Goal: Consume media (video, audio): Consume media (video, audio)

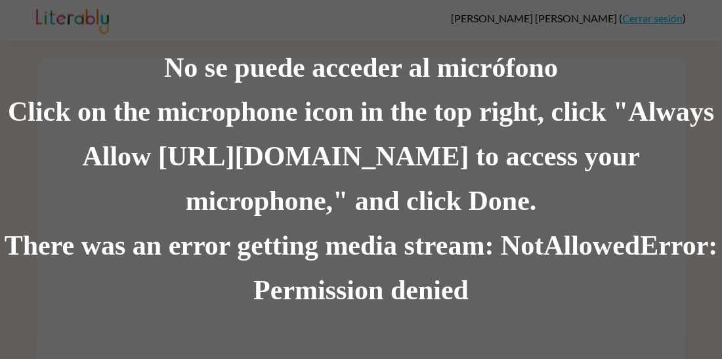
click at [586, 171] on div "Click on the microphone icon in the top right, click "Always Allow [URL][DOMAIN…" at bounding box center [361, 158] width 722 height 134
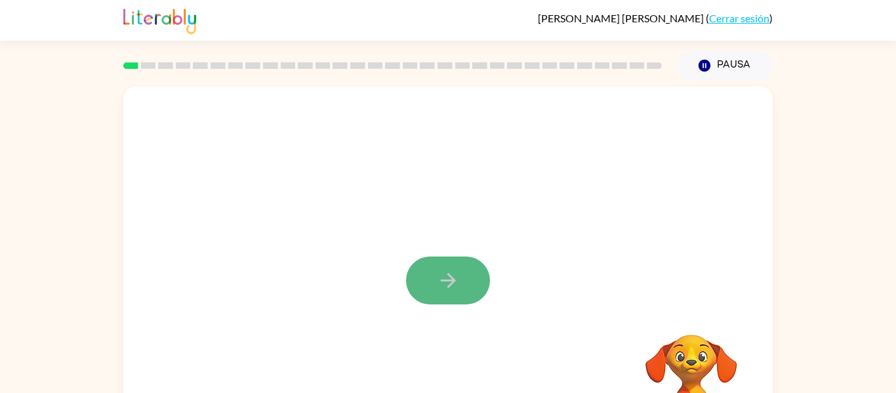
click at [443, 266] on button "button" at bounding box center [448, 281] width 84 height 48
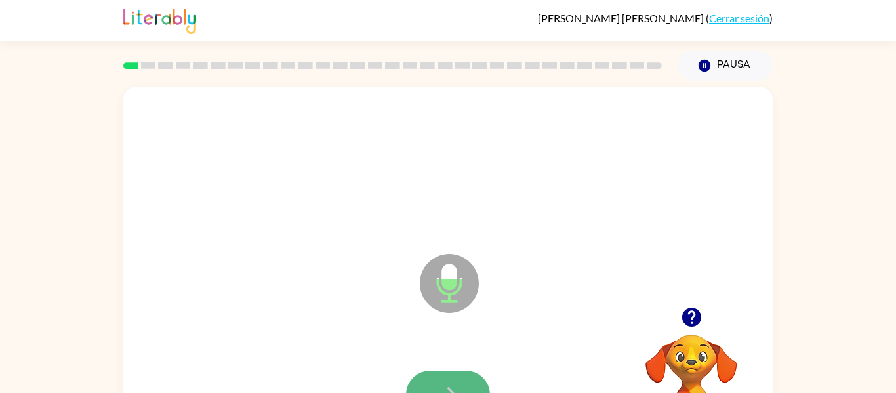
click at [459, 384] on button "button" at bounding box center [448, 395] width 84 height 48
click at [439, 380] on button "button" at bounding box center [448, 395] width 84 height 48
click at [452, 377] on button "button" at bounding box center [448, 395] width 84 height 48
click at [450, 386] on icon "button" at bounding box center [448, 394] width 23 height 23
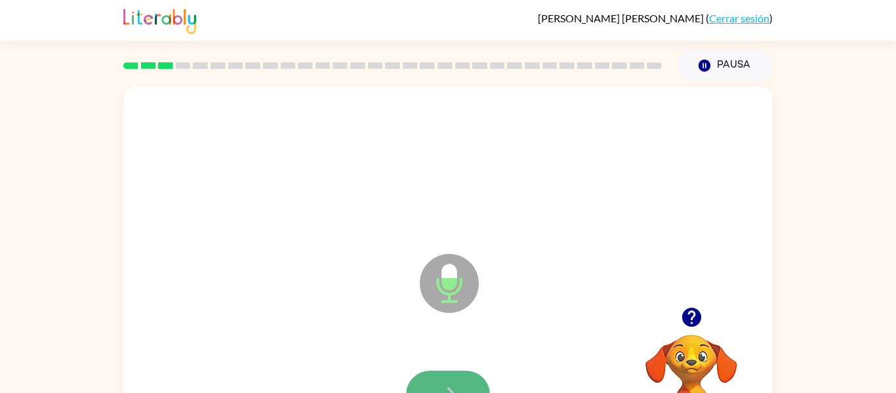
click at [455, 382] on button "button" at bounding box center [448, 395] width 84 height 48
click at [455, 385] on icon "button" at bounding box center [448, 394] width 23 height 23
click at [459, 387] on icon "button" at bounding box center [448, 394] width 23 height 23
click at [465, 386] on button "button" at bounding box center [448, 395] width 84 height 48
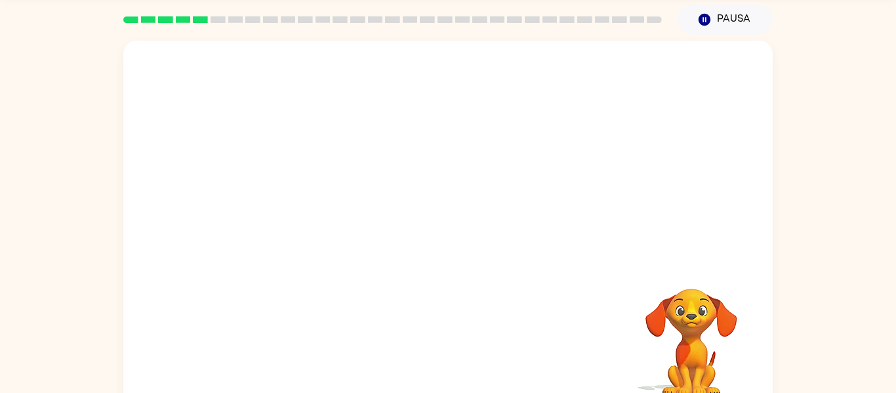
scroll to position [68, 0]
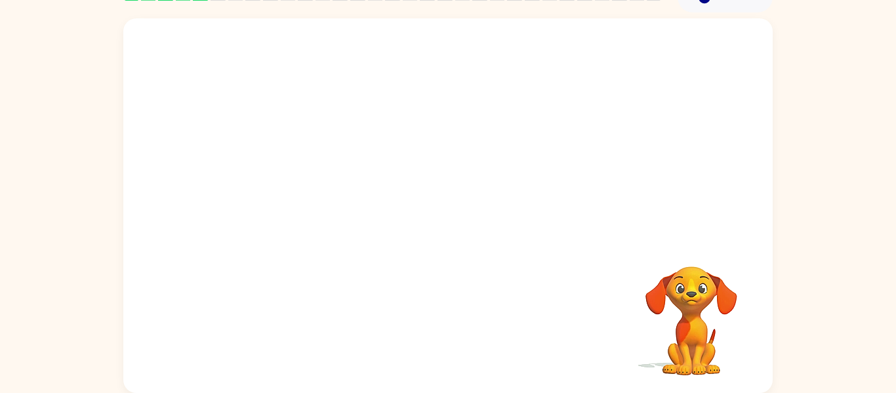
click at [465, 384] on div at bounding box center [448, 205] width 650 height 375
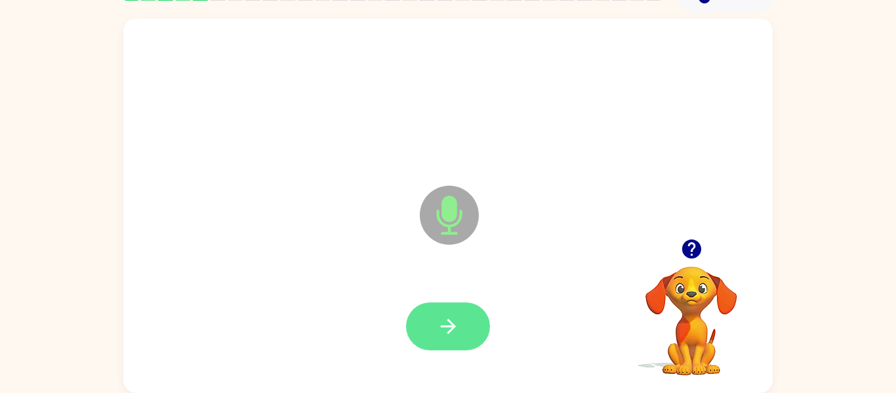
click at [460, 341] on button "button" at bounding box center [448, 326] width 84 height 48
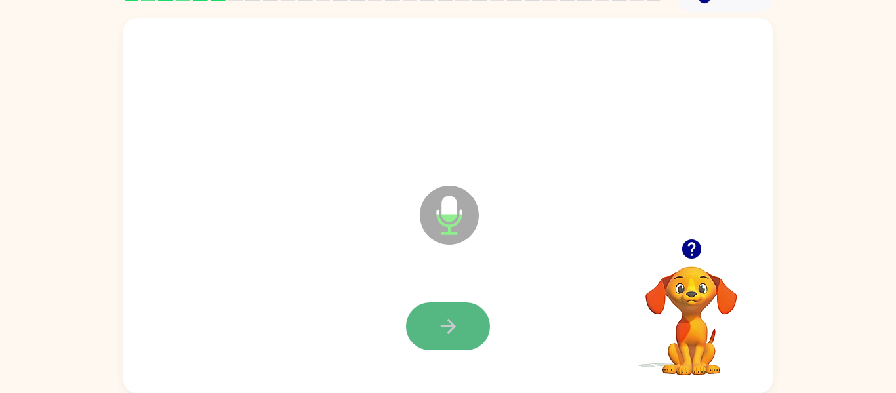
click at [457, 342] on button "button" at bounding box center [448, 326] width 84 height 48
click at [424, 323] on button "button" at bounding box center [448, 326] width 84 height 48
click at [444, 333] on icon "button" at bounding box center [448, 326] width 23 height 23
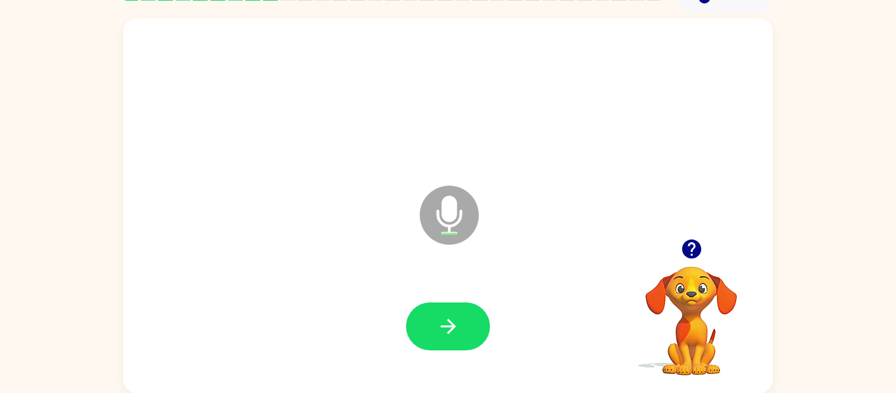
click at [444, 333] on icon "button" at bounding box center [448, 326] width 23 height 23
click at [661, 314] on video "Tu navegador debe admitir la reproducción de archivos .mp4 para usar Literably.…" at bounding box center [691, 311] width 131 height 131
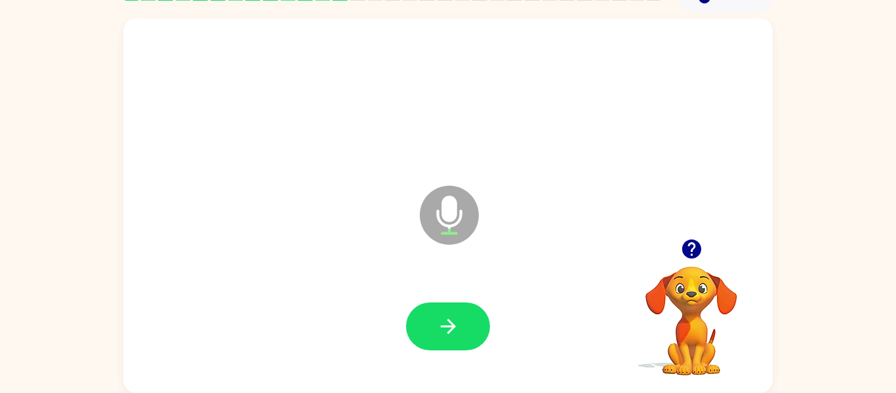
click at [483, 303] on div at bounding box center [448, 326] width 84 height 48
click at [465, 325] on button "button" at bounding box center [448, 326] width 84 height 48
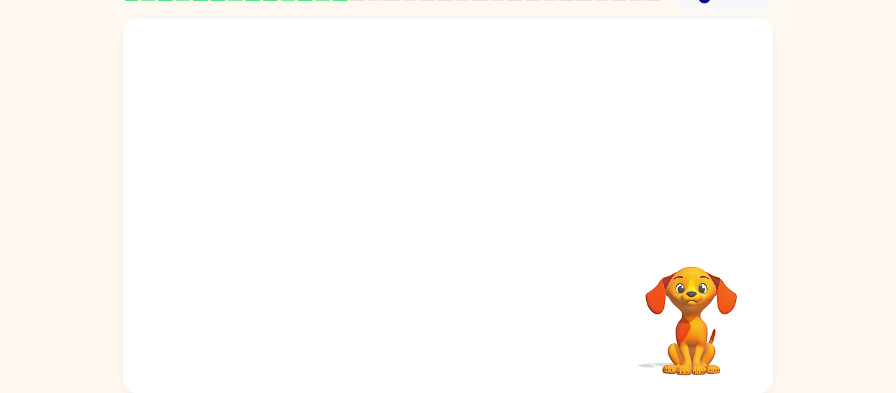
click at [485, 313] on div at bounding box center [447, 327] width 623 height 108
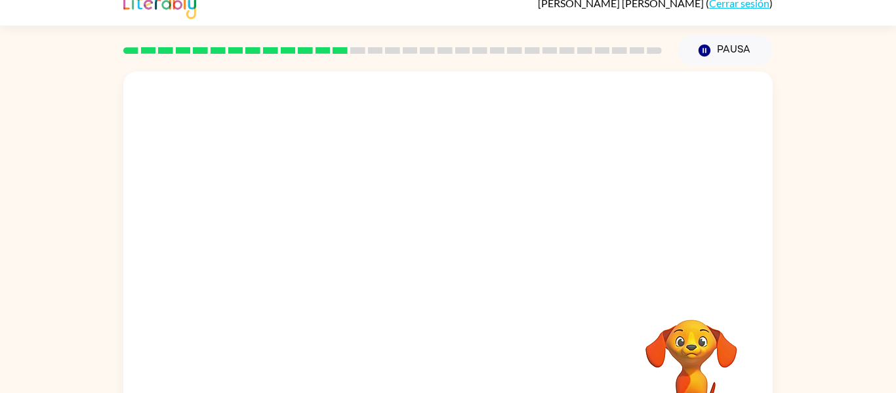
scroll to position [9, 0]
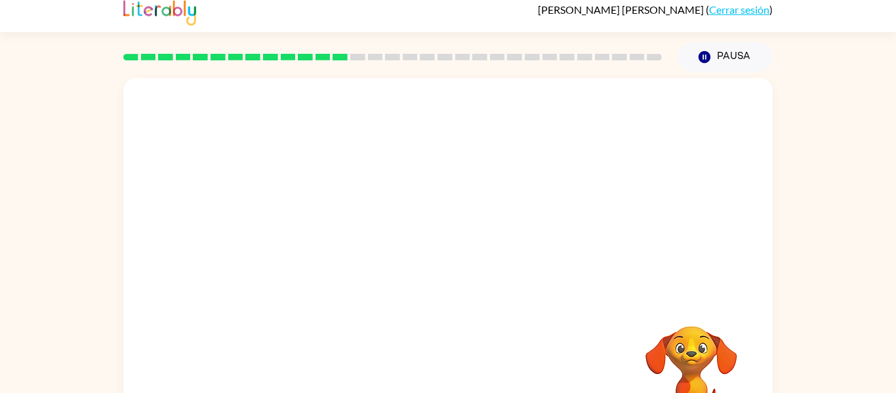
click at [684, 315] on video "Tu navegador debe admitir la reproducción de archivos .mp4 para usar Literably.…" at bounding box center [691, 371] width 131 height 131
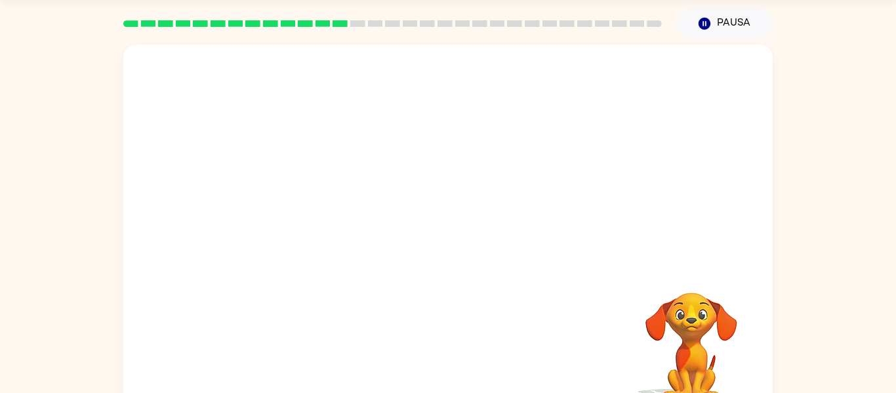
scroll to position [0, 0]
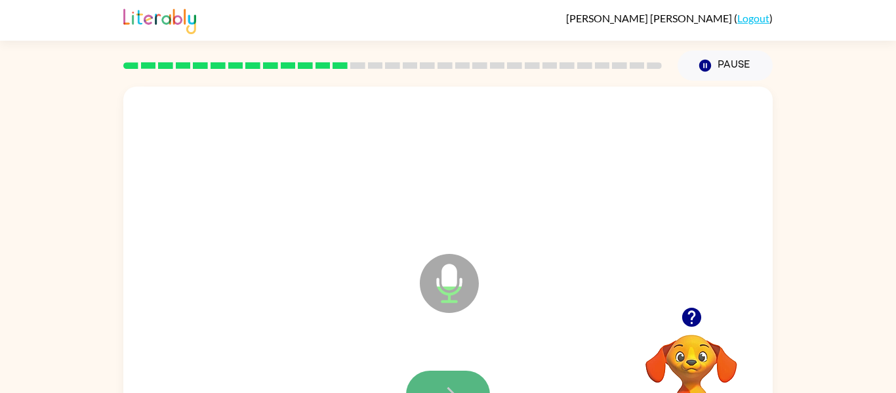
click at [454, 386] on icon "button" at bounding box center [448, 394] width 23 height 23
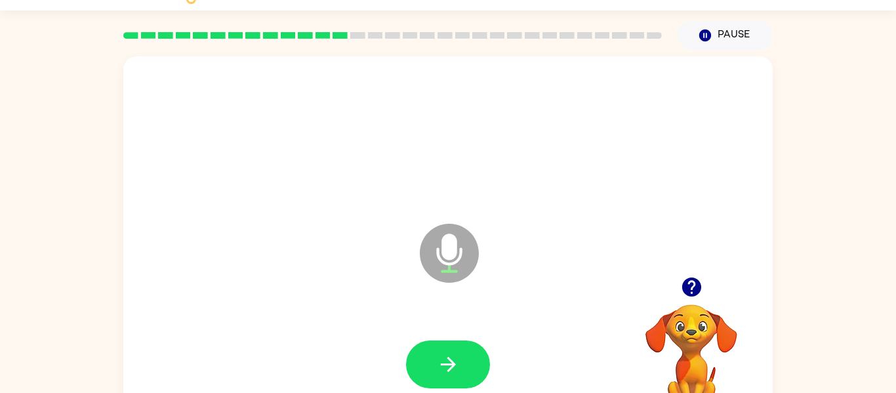
scroll to position [27, 0]
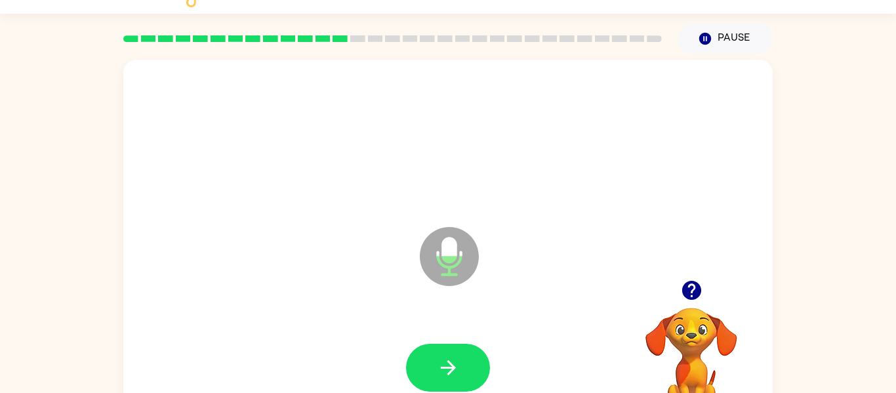
click at [453, 385] on button "button" at bounding box center [448, 368] width 84 height 48
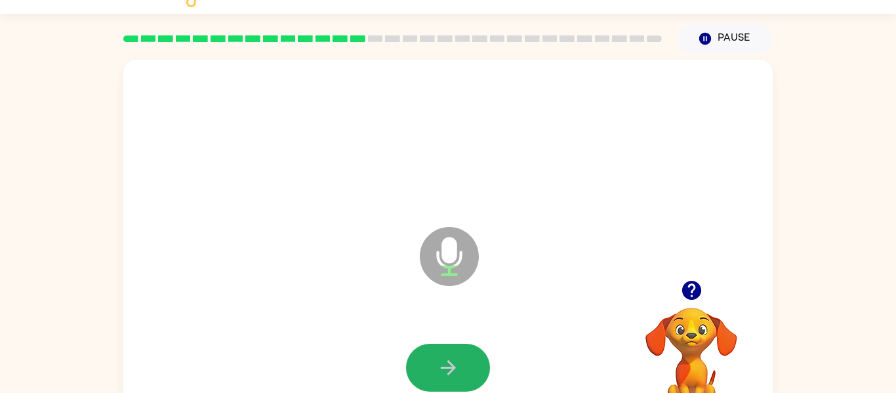
click at [451, 363] on icon "button" at bounding box center [447, 367] width 15 height 15
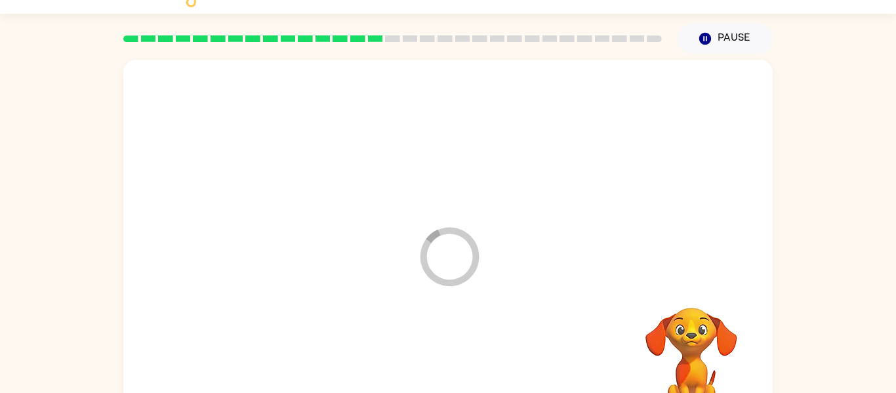
click at [451, 363] on div at bounding box center [447, 368] width 623 height 108
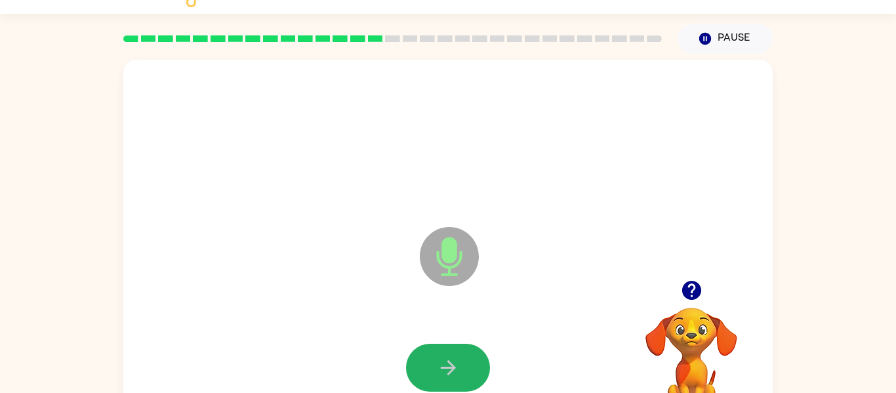
click at [451, 363] on icon "button" at bounding box center [447, 367] width 15 height 15
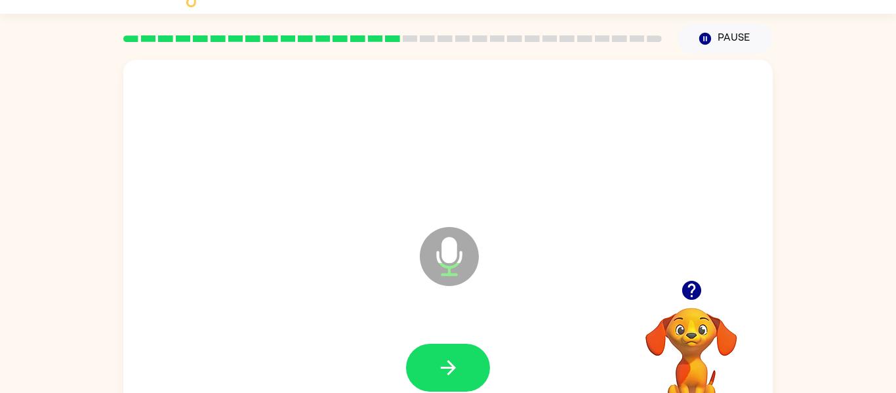
click at [451, 363] on icon "button" at bounding box center [447, 367] width 15 height 15
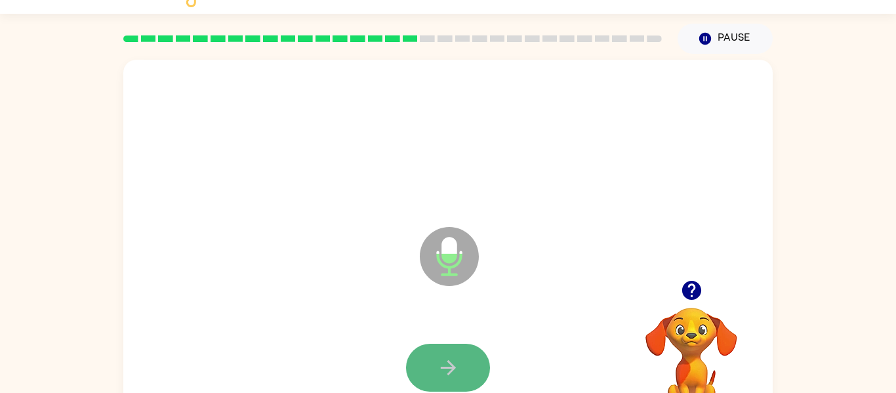
click at [451, 363] on icon "button" at bounding box center [447, 367] width 15 height 15
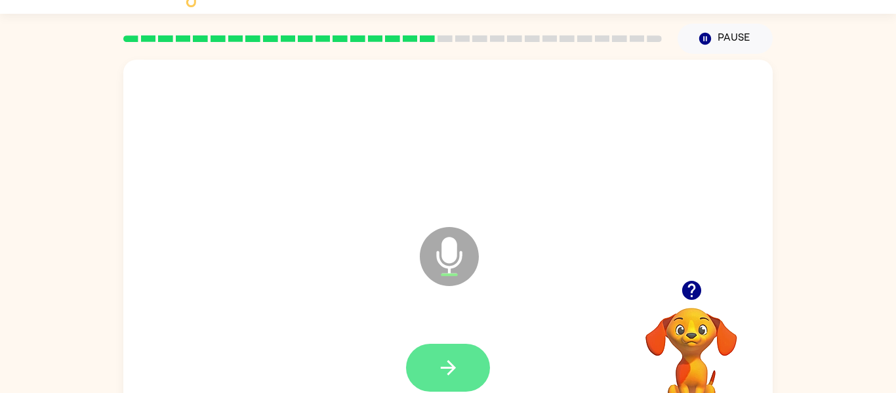
click at [427, 361] on button "button" at bounding box center [448, 368] width 84 height 48
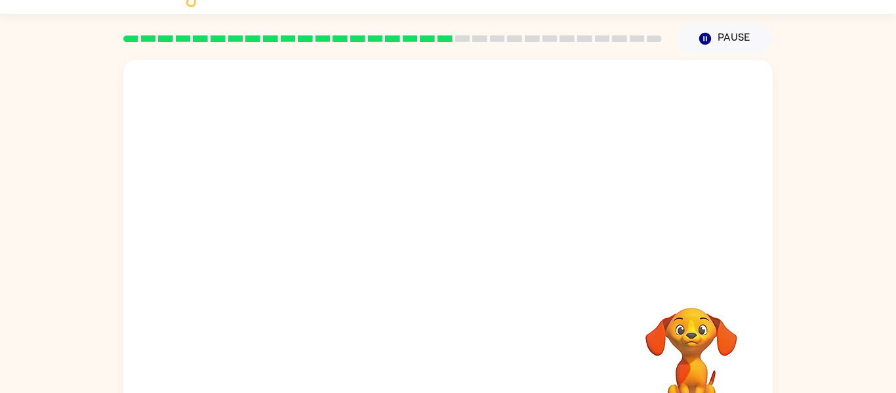
click at [434, 356] on div at bounding box center [447, 368] width 623 height 108
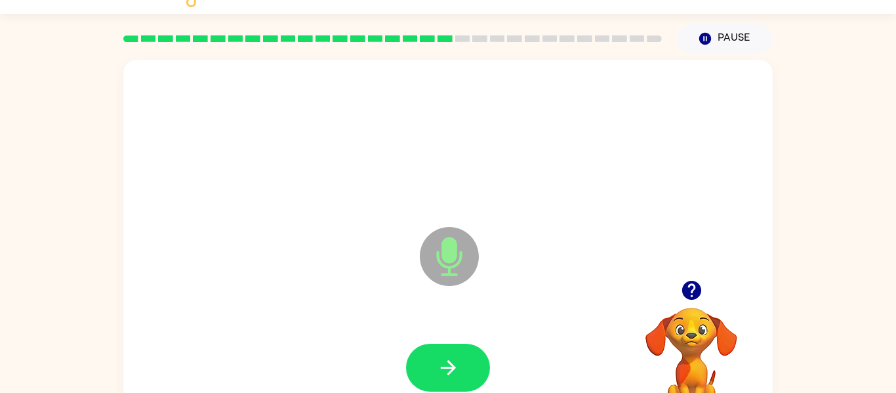
click at [434, 356] on button "button" at bounding box center [448, 368] width 84 height 48
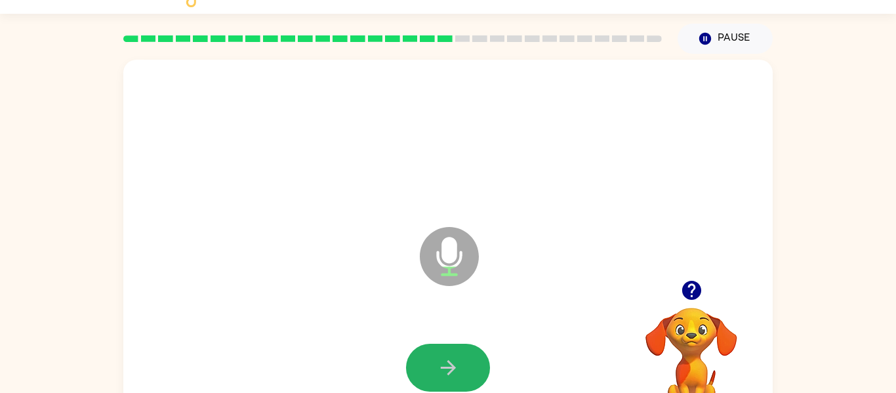
click at [434, 356] on button "button" at bounding box center [448, 368] width 84 height 48
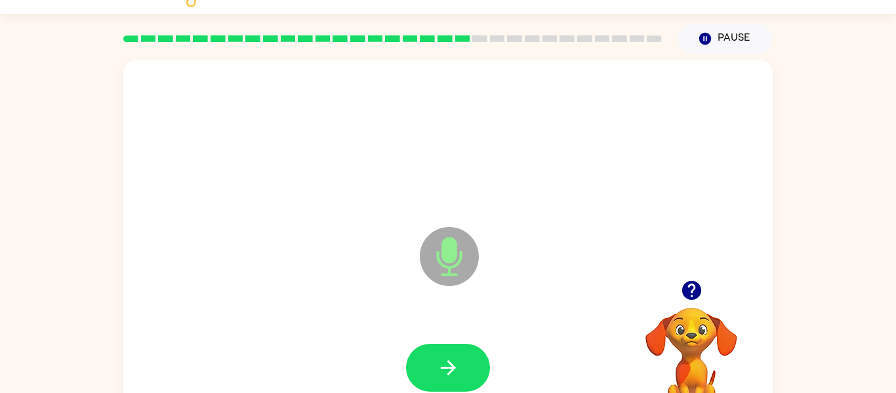
click at [434, 356] on button "button" at bounding box center [448, 368] width 84 height 48
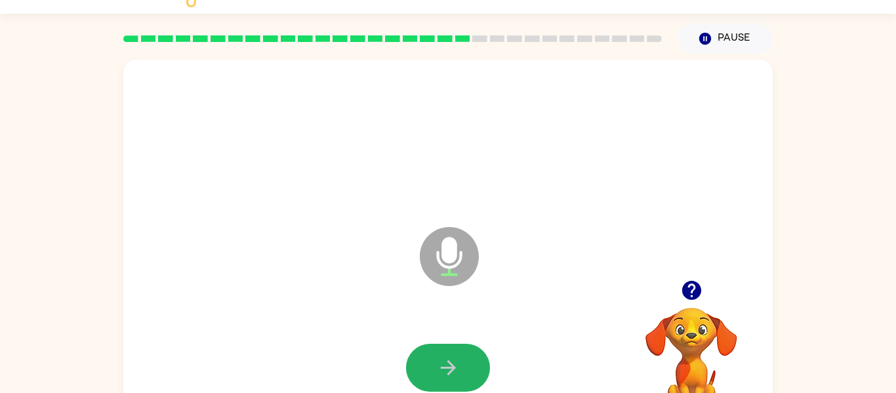
click at [434, 356] on button "button" at bounding box center [448, 368] width 84 height 48
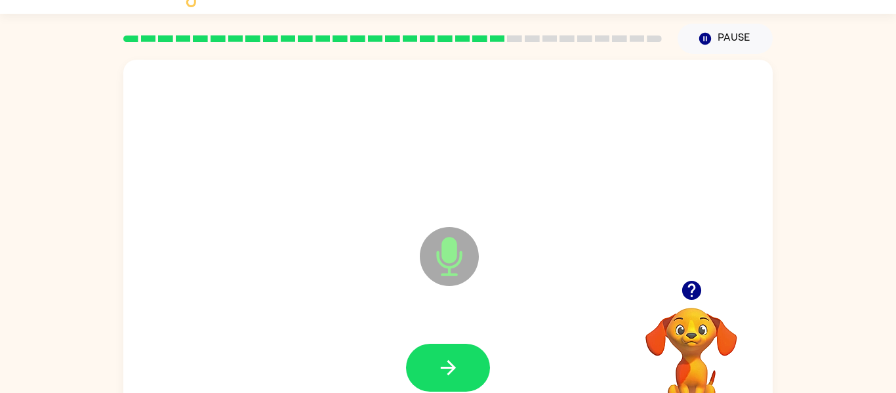
click at [434, 356] on button "button" at bounding box center [448, 368] width 84 height 48
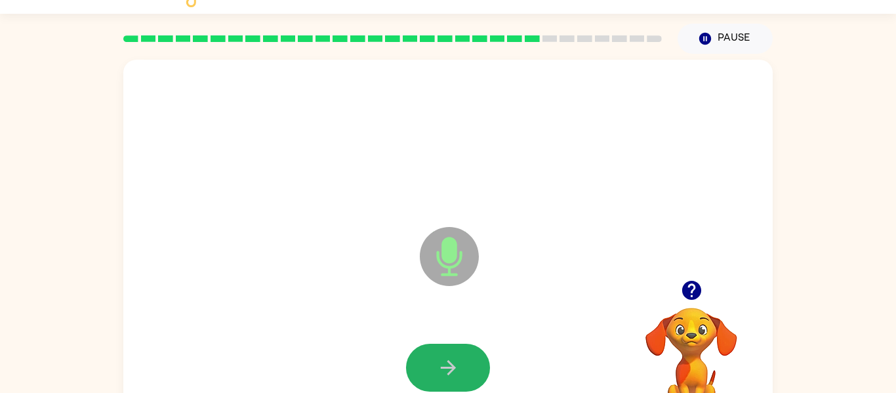
click at [434, 356] on button "button" at bounding box center [448, 368] width 84 height 48
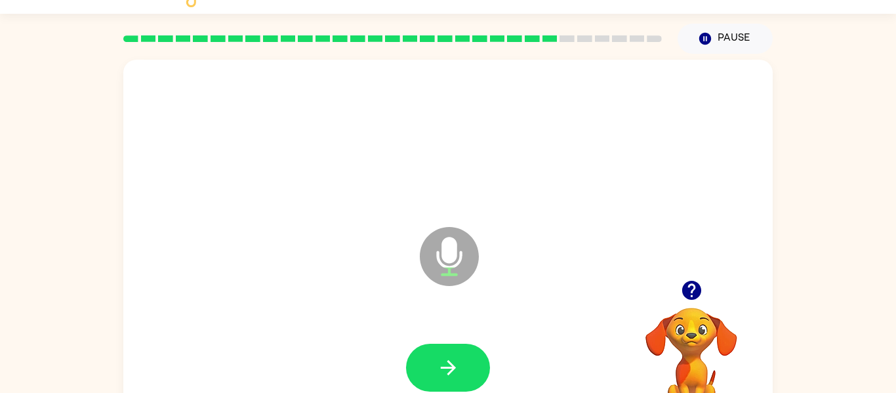
click at [434, 356] on button "button" at bounding box center [448, 368] width 84 height 48
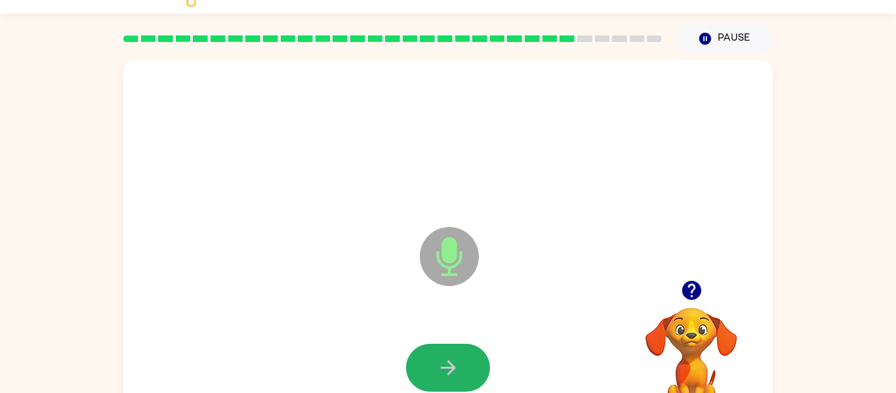
click at [434, 356] on button "button" at bounding box center [448, 368] width 84 height 48
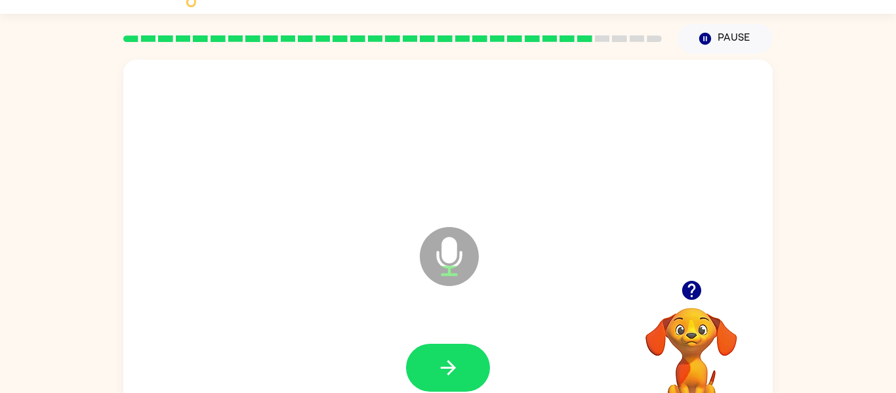
click at [434, 356] on button "button" at bounding box center [448, 368] width 84 height 48
click at [433, 358] on button "button" at bounding box center [448, 368] width 84 height 48
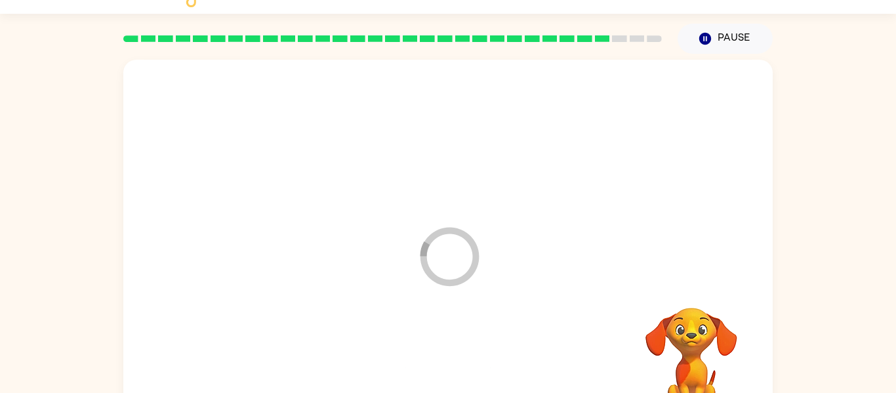
click at [430, 358] on div at bounding box center [447, 368] width 623 height 108
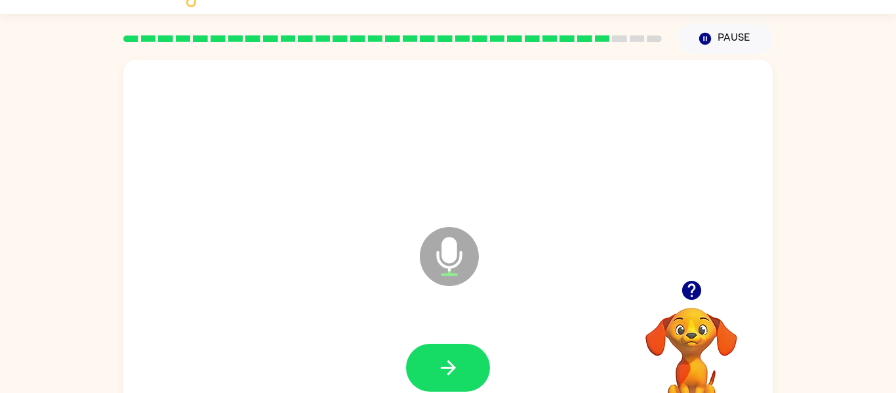
click at [430, 358] on button "button" at bounding box center [448, 368] width 84 height 48
click at [447, 380] on button "button" at bounding box center [448, 368] width 84 height 48
